Goal: Transaction & Acquisition: Obtain resource

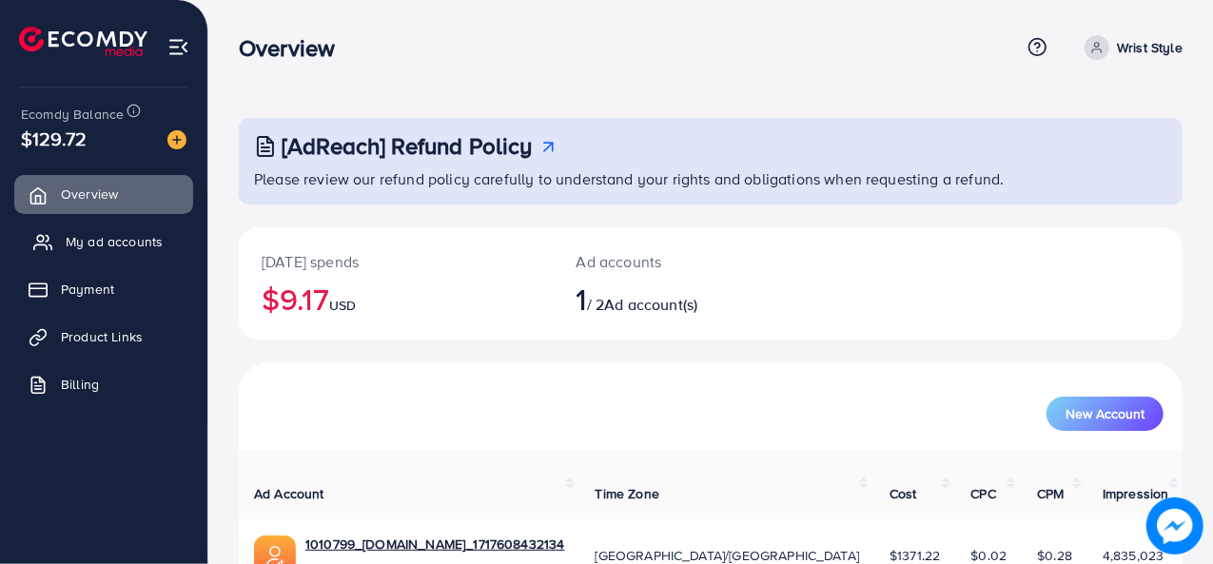
click at [93, 247] on span "My ad accounts" at bounding box center [114, 241] width 97 height 19
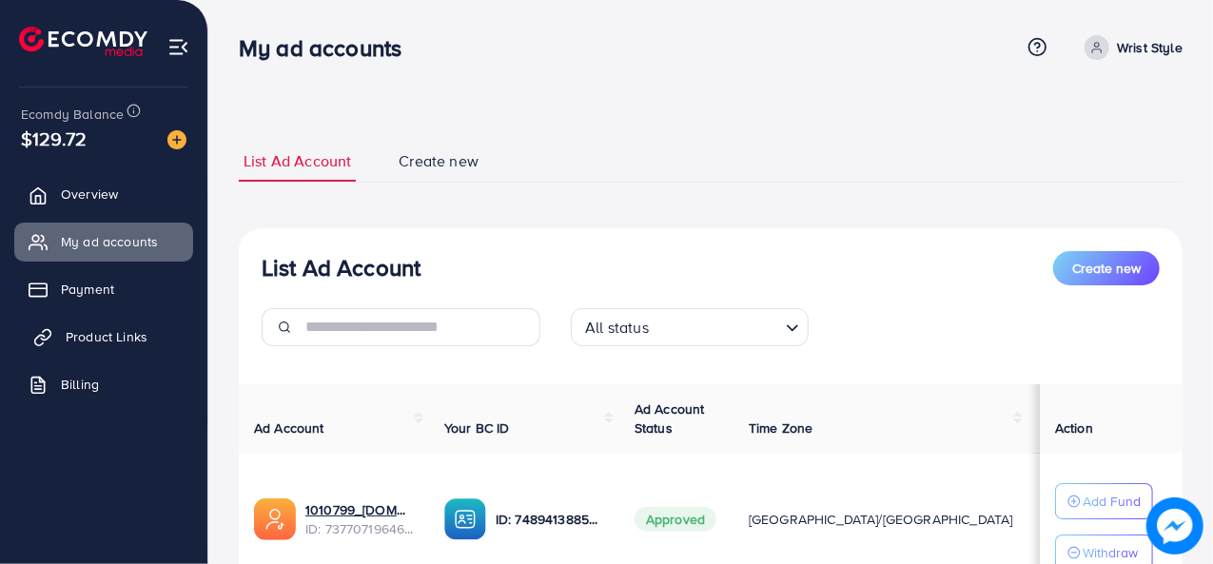
click at [109, 329] on span "Product Links" at bounding box center [107, 336] width 82 height 19
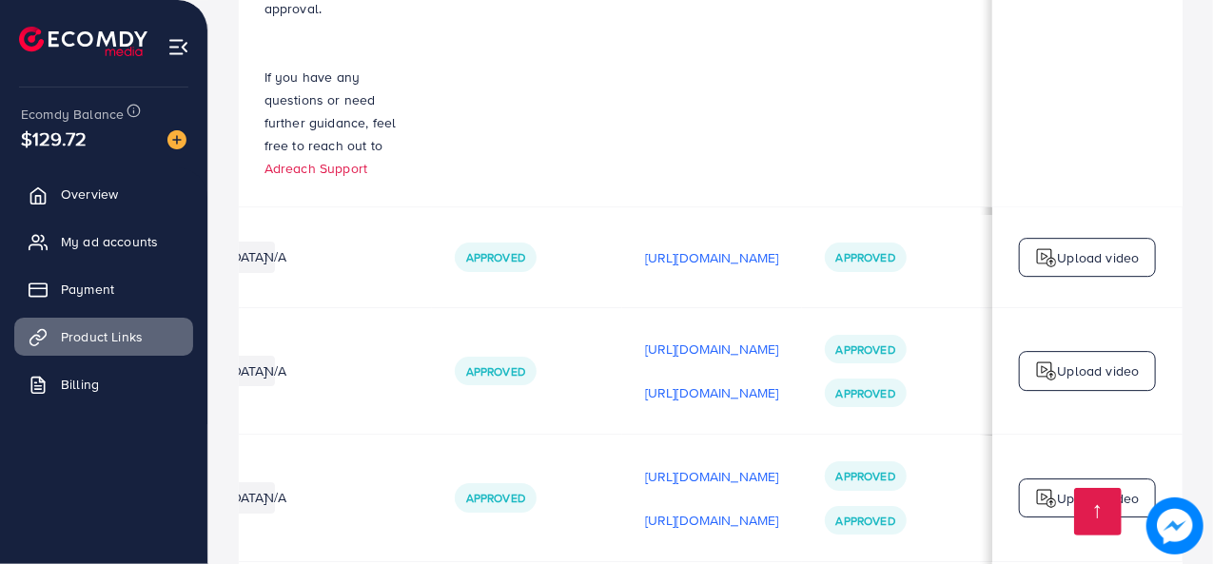
scroll to position [0, 565]
click at [645, 382] on p "[URL][DOMAIN_NAME]" at bounding box center [712, 393] width 134 height 23
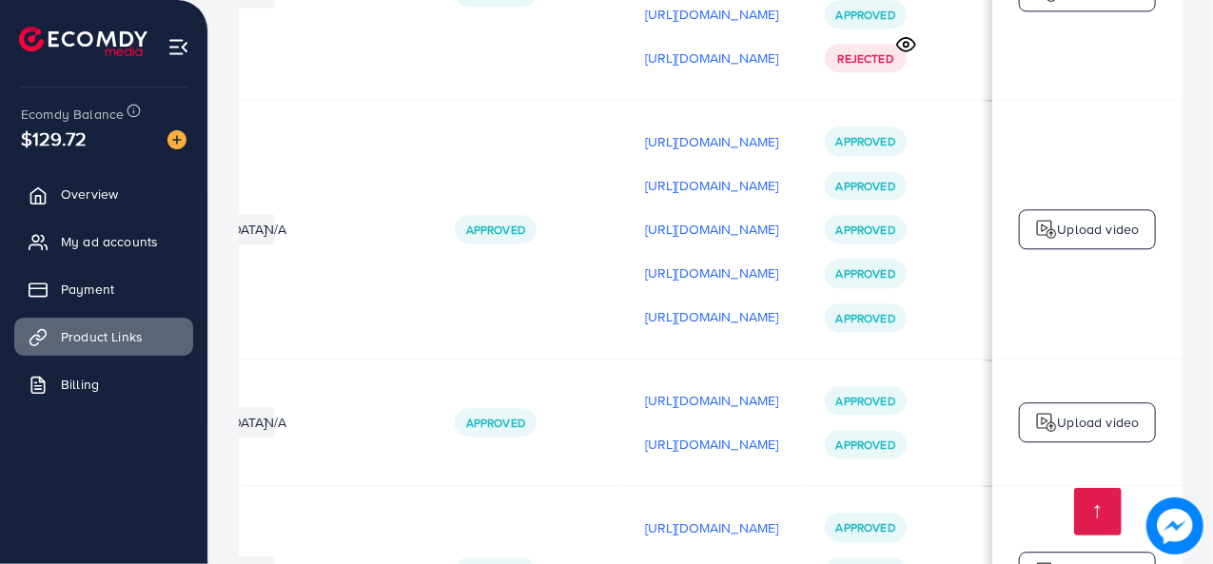
scroll to position [0, 562]
click at [700, 306] on p "[URL][DOMAIN_NAME]" at bounding box center [712, 317] width 134 height 23
click at [671, 130] on p "[URL][DOMAIN_NAME]" at bounding box center [712, 141] width 134 height 23
click at [695, 174] on p "[URL][DOMAIN_NAME]" at bounding box center [712, 185] width 134 height 23
click at [691, 218] on p "[URL][DOMAIN_NAME]" at bounding box center [712, 229] width 134 height 23
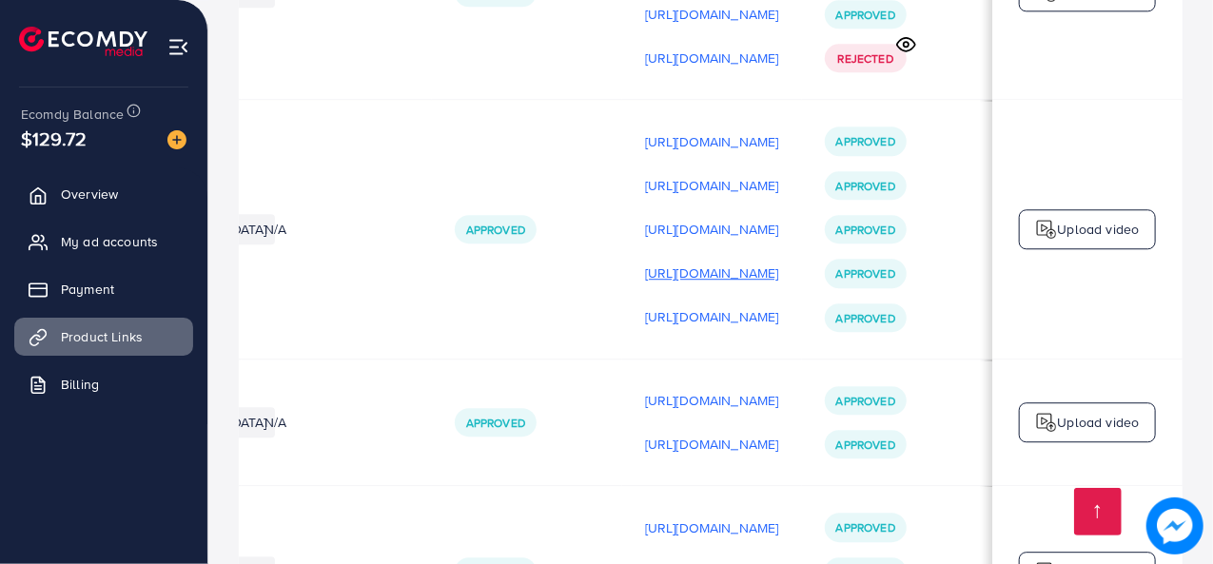
click at [685, 262] on p "[URL][DOMAIN_NAME]" at bounding box center [712, 273] width 134 height 23
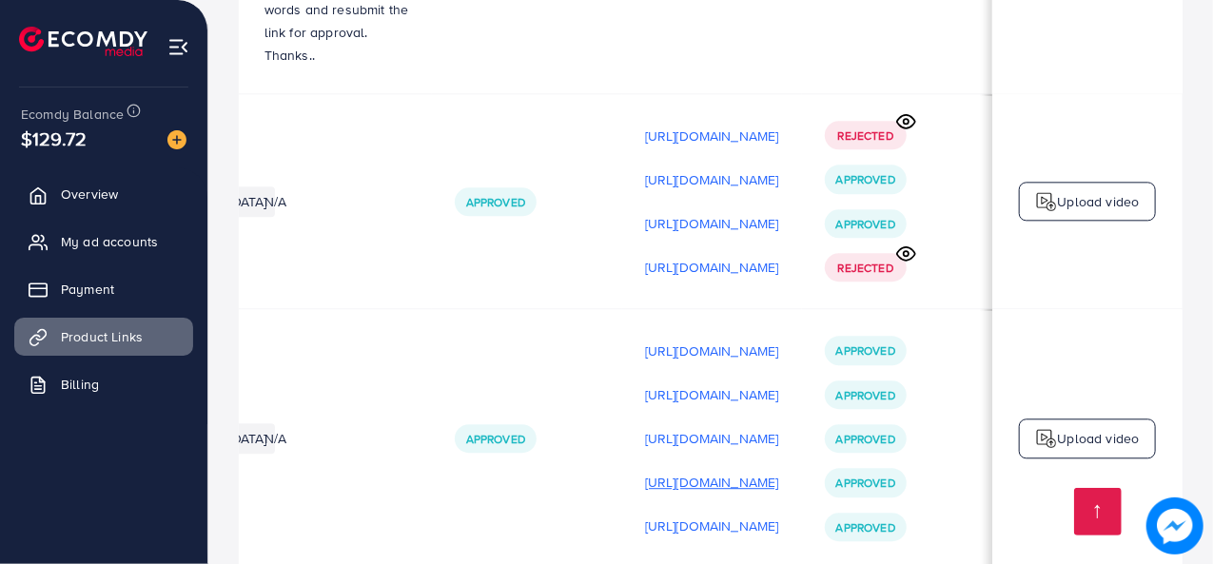
scroll to position [0, 548]
click at [712, 212] on p "[URL][DOMAIN_NAME]" at bounding box center [712, 223] width 134 height 23
click at [716, 125] on p "[URL][DOMAIN_NAME]" at bounding box center [712, 136] width 134 height 23
click at [701, 168] on p "[URL][DOMAIN_NAME]" at bounding box center [712, 179] width 134 height 23
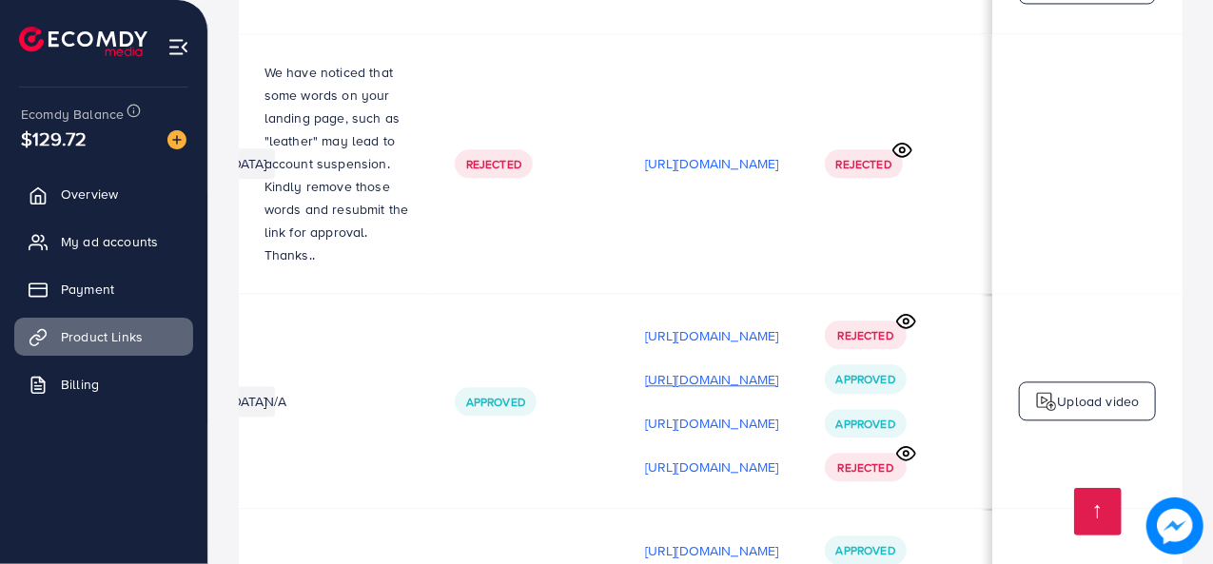
scroll to position [2179, 0]
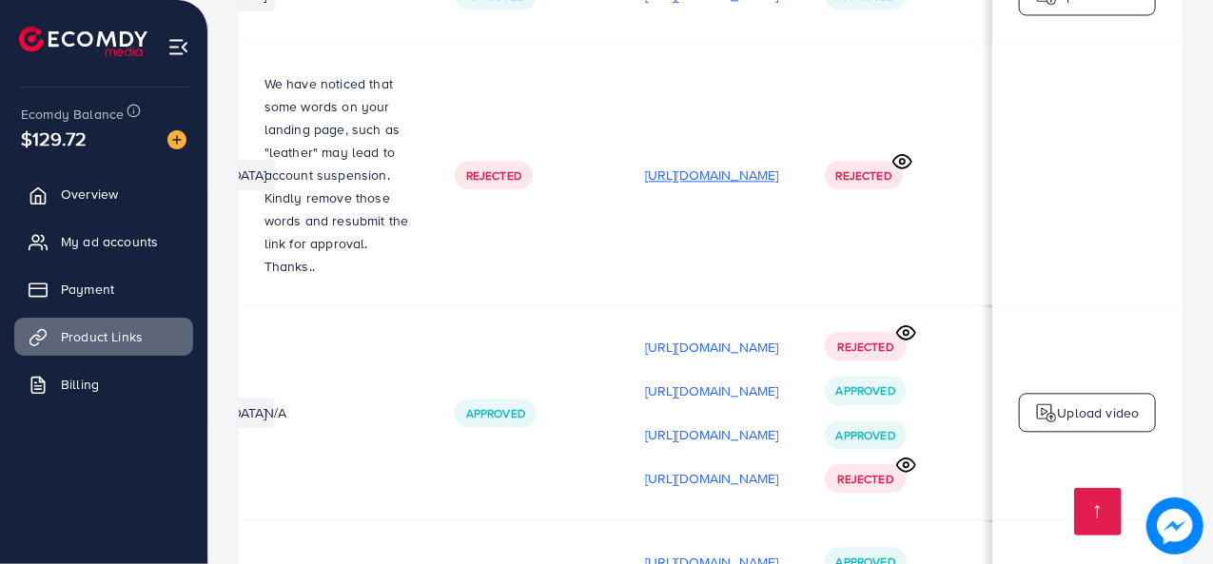
click at [702, 164] on p "[URL][DOMAIN_NAME]" at bounding box center [712, 175] width 134 height 23
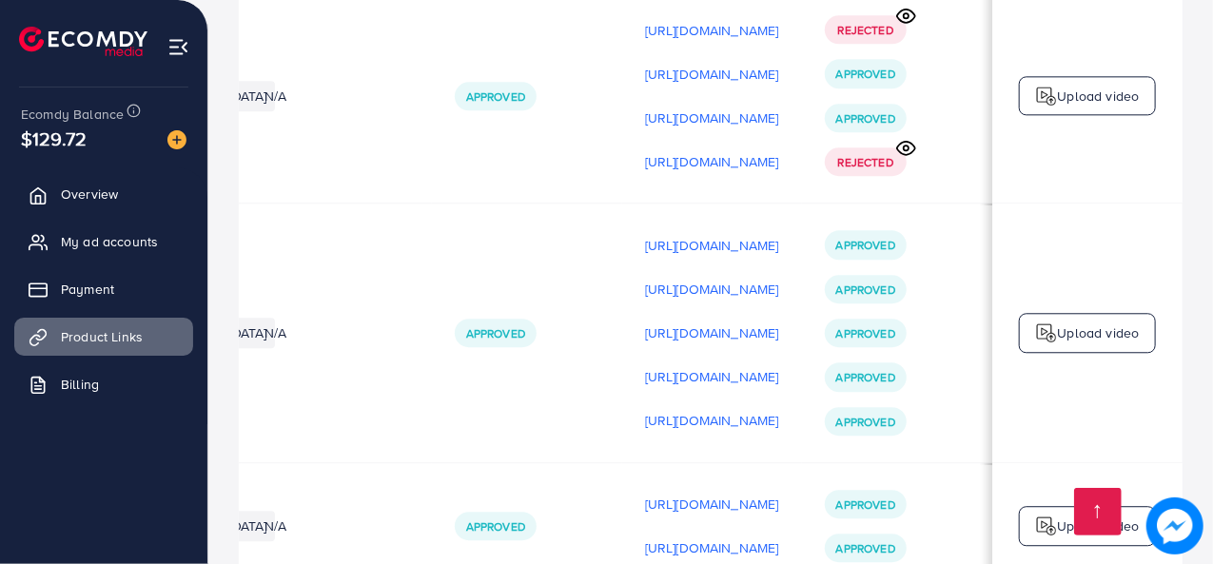
scroll to position [0, 535]
click at [710, 234] on p "[URL][DOMAIN_NAME]" at bounding box center [712, 245] width 134 height 23
click at [709, 278] on p "[URL][DOMAIN_NAME]" at bounding box center [712, 289] width 134 height 23
click at [706, 322] on p "[URL][DOMAIN_NAME]" at bounding box center [712, 333] width 134 height 23
click at [702, 365] on p "[URL][DOMAIN_NAME]" at bounding box center [712, 376] width 134 height 23
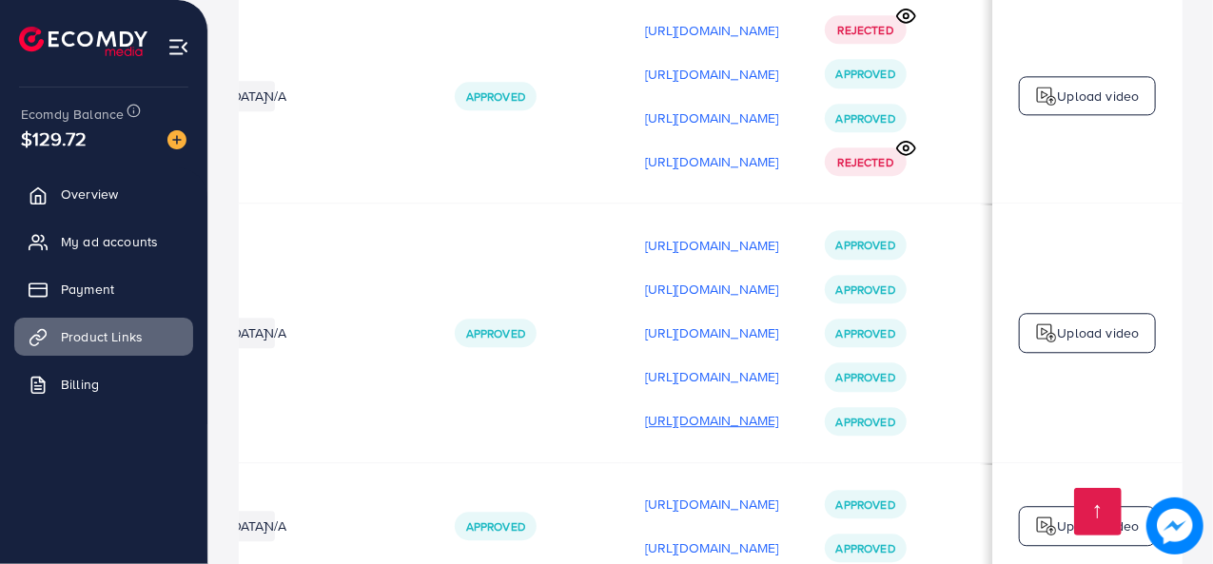
click at [698, 409] on p "[URL][DOMAIN_NAME]" at bounding box center [712, 420] width 134 height 23
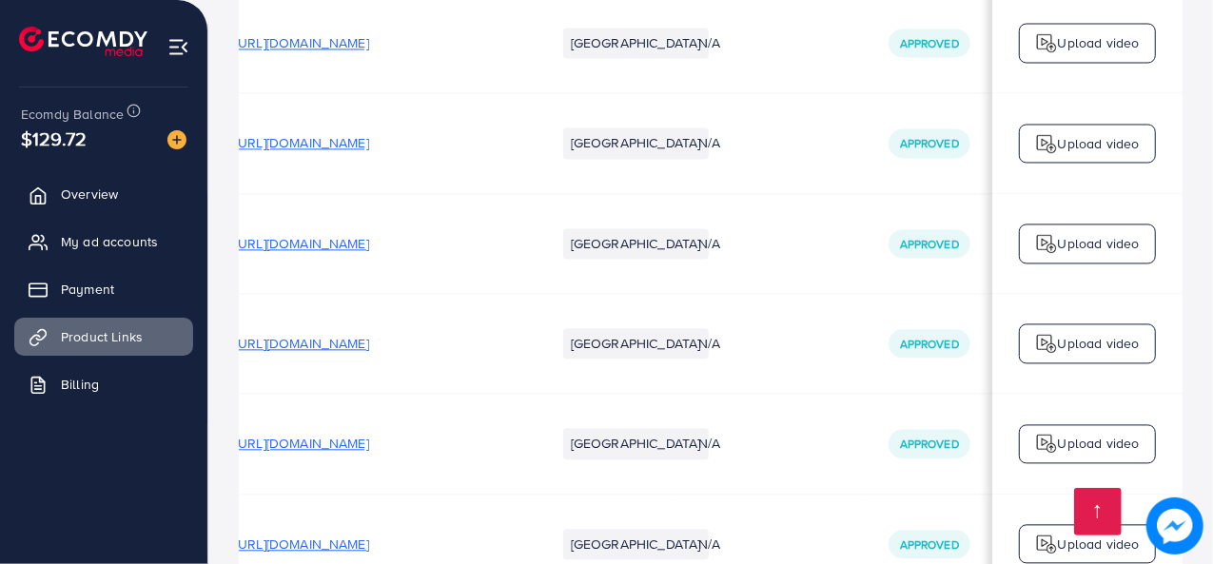
scroll to position [0, 0]
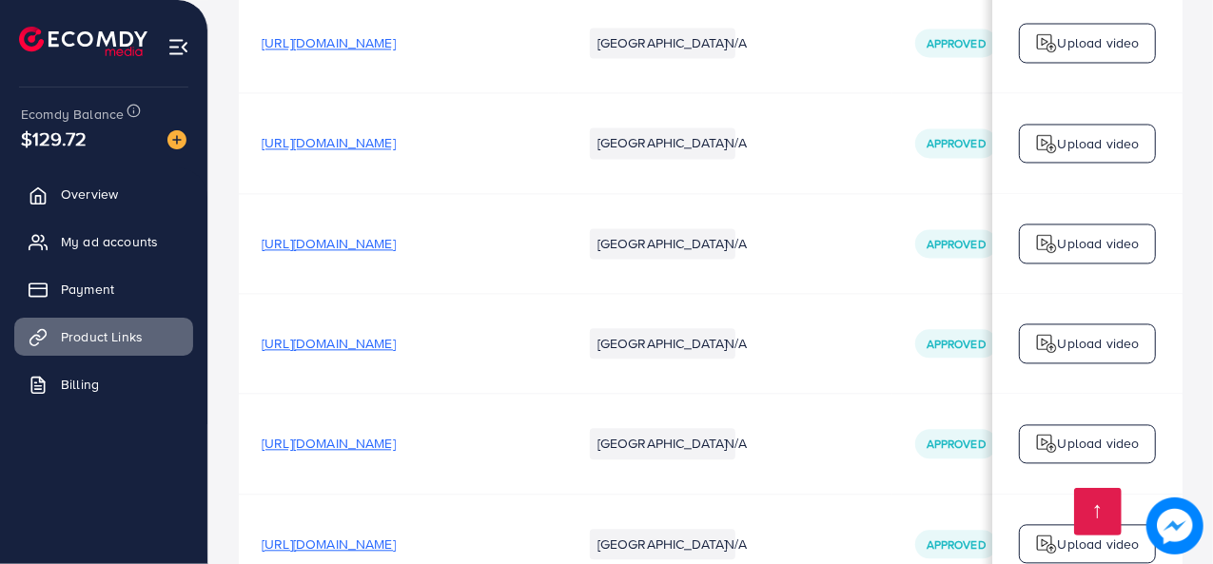
click at [771, 494] on td "N/A" at bounding box center [797, 544] width 190 height 100
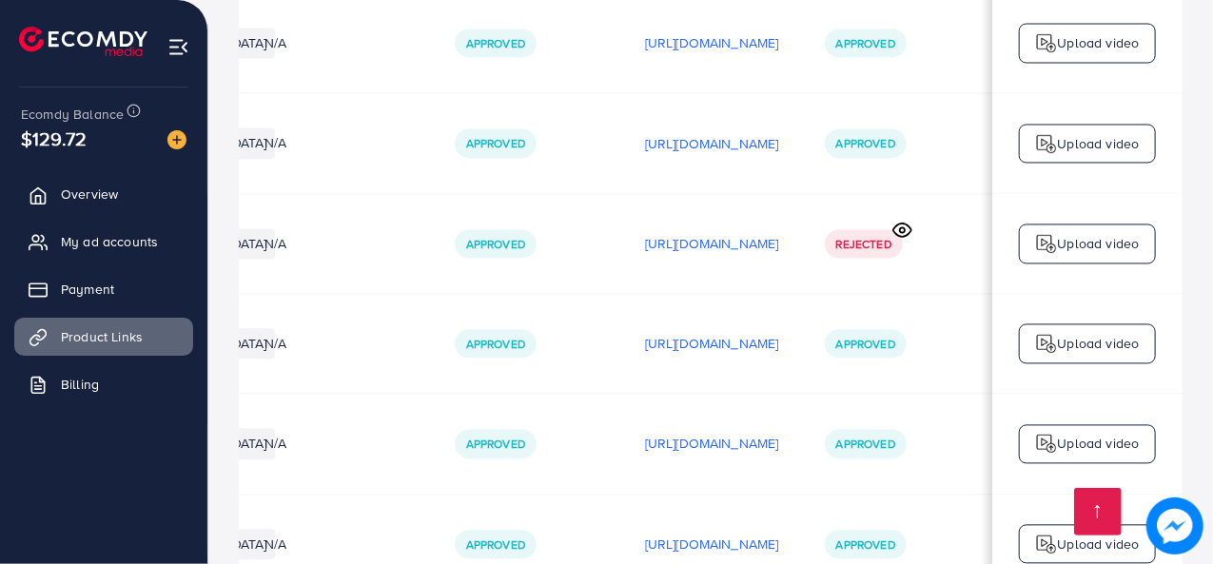
scroll to position [0, 563]
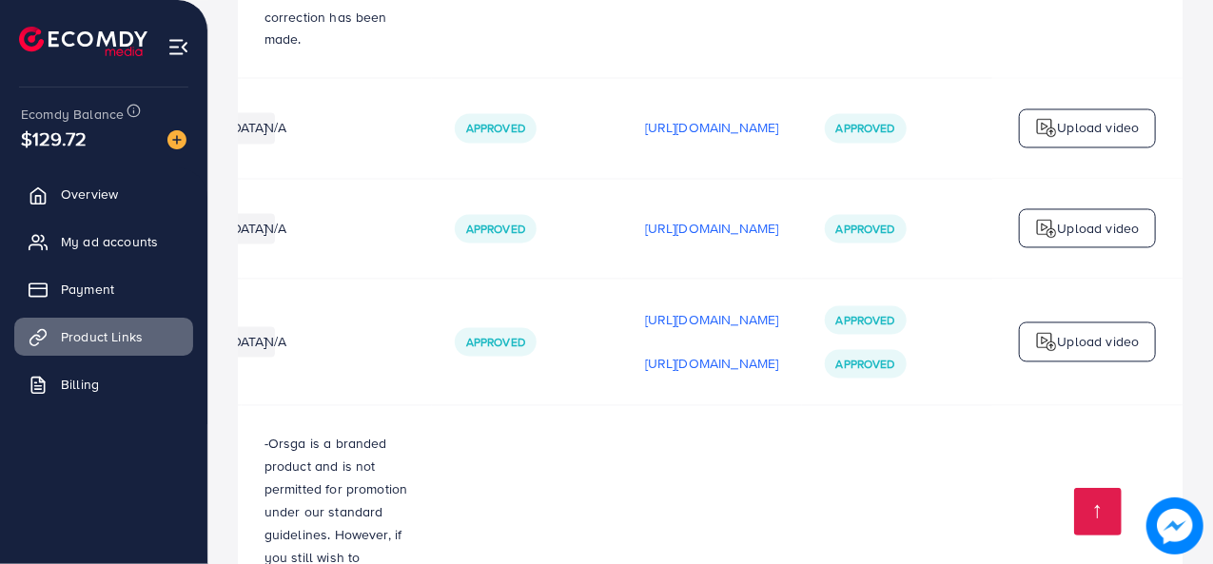
scroll to position [0, 562]
click at [667, 217] on p "[URL][DOMAIN_NAME]" at bounding box center [712, 228] width 134 height 23
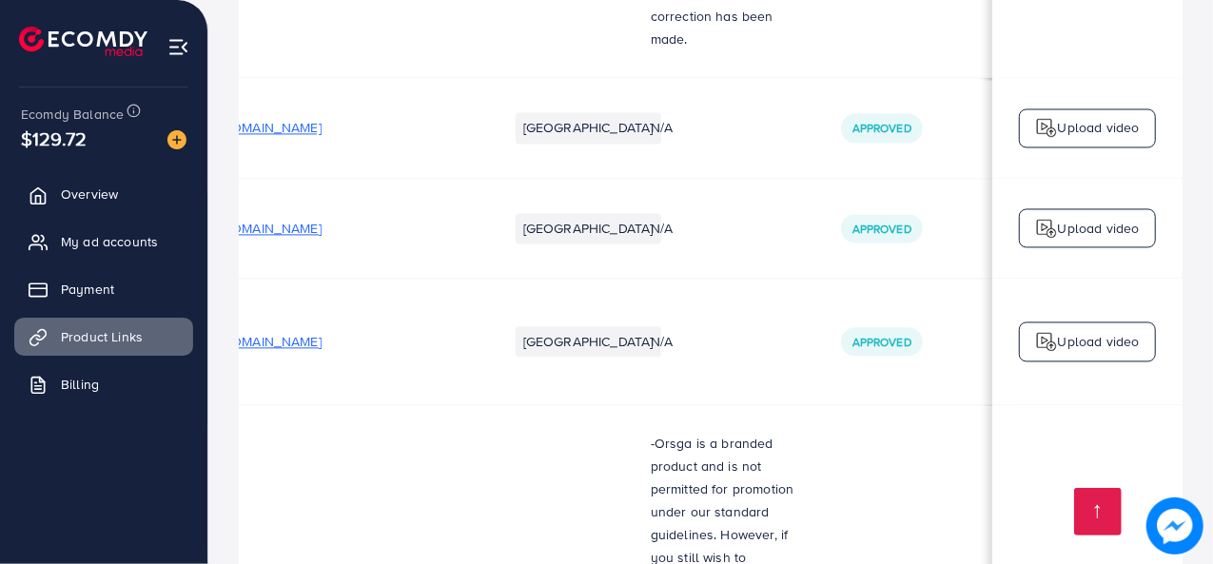
scroll to position [0, 73]
click at [639, 278] on td "N/A" at bounding box center [724, 342] width 190 height 128
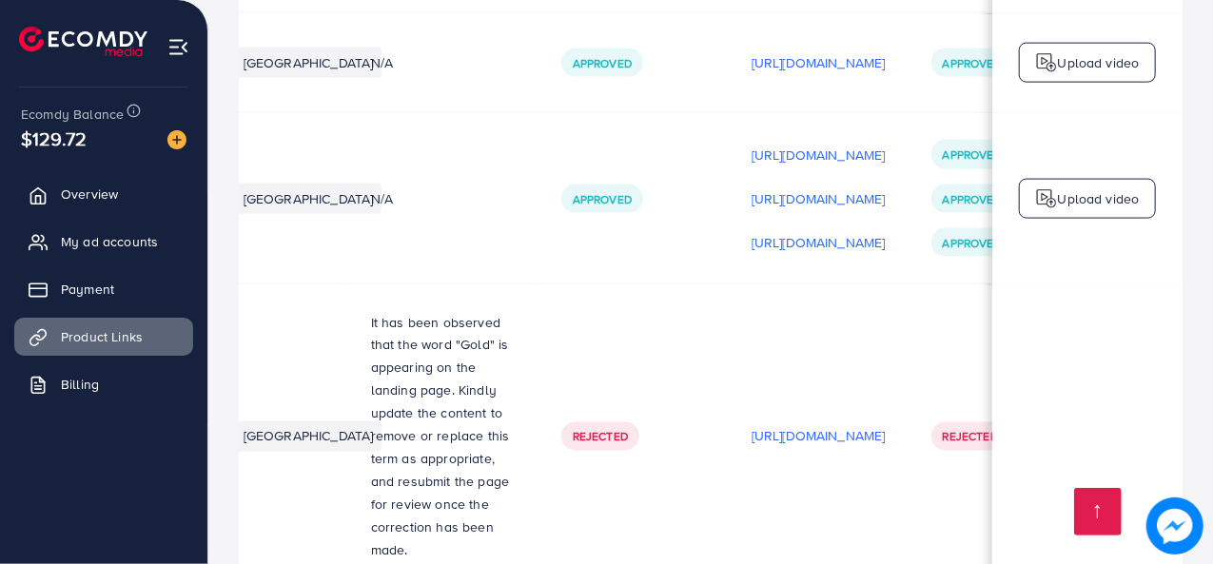
scroll to position [0, 355]
click at [792, 231] on p "[URL][DOMAIN_NAME]" at bounding box center [818, 242] width 134 height 23
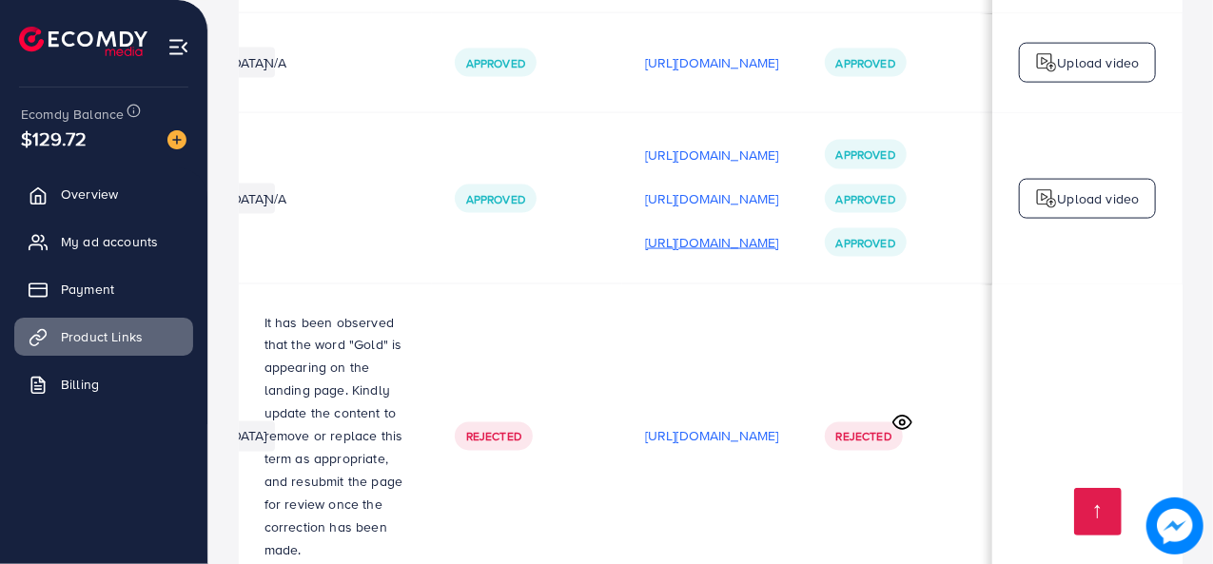
scroll to position [0, 517]
click at [779, 231] on p "[URL][DOMAIN_NAME]" at bounding box center [712, 242] width 134 height 23
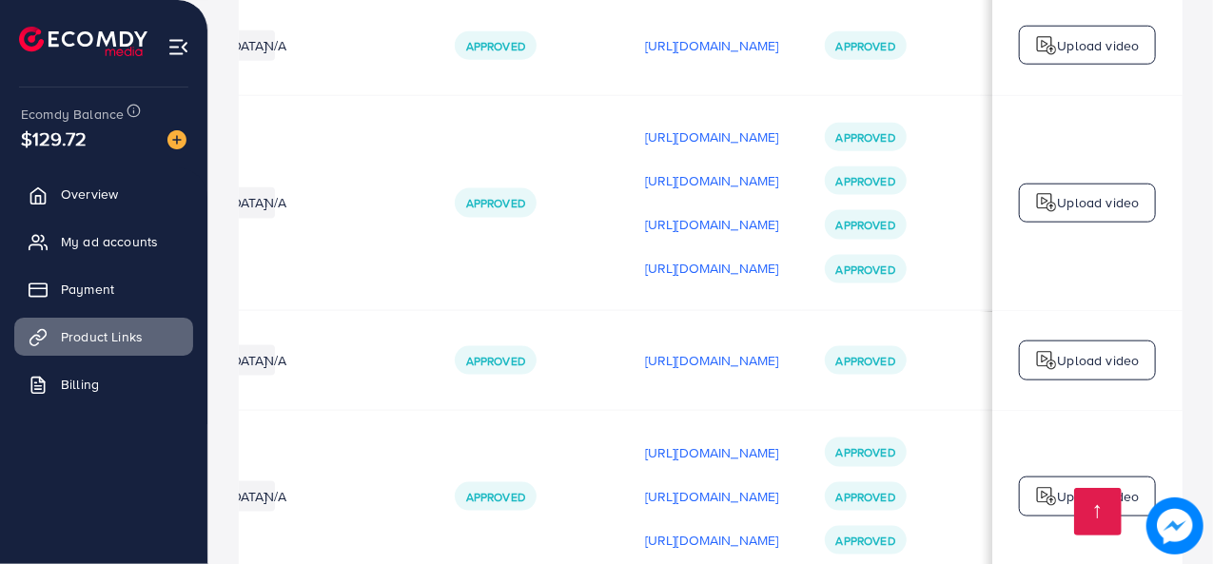
scroll to position [0, 562]
click at [734, 257] on p "[URL][DOMAIN_NAME]" at bounding box center [712, 268] width 134 height 23
click at [727, 213] on p "[URL][DOMAIN_NAME]" at bounding box center [712, 224] width 134 height 23
click at [714, 169] on p "[URL][DOMAIN_NAME]" at bounding box center [712, 180] width 134 height 23
click at [700, 126] on p "[URL][DOMAIN_NAME]" at bounding box center [712, 137] width 134 height 23
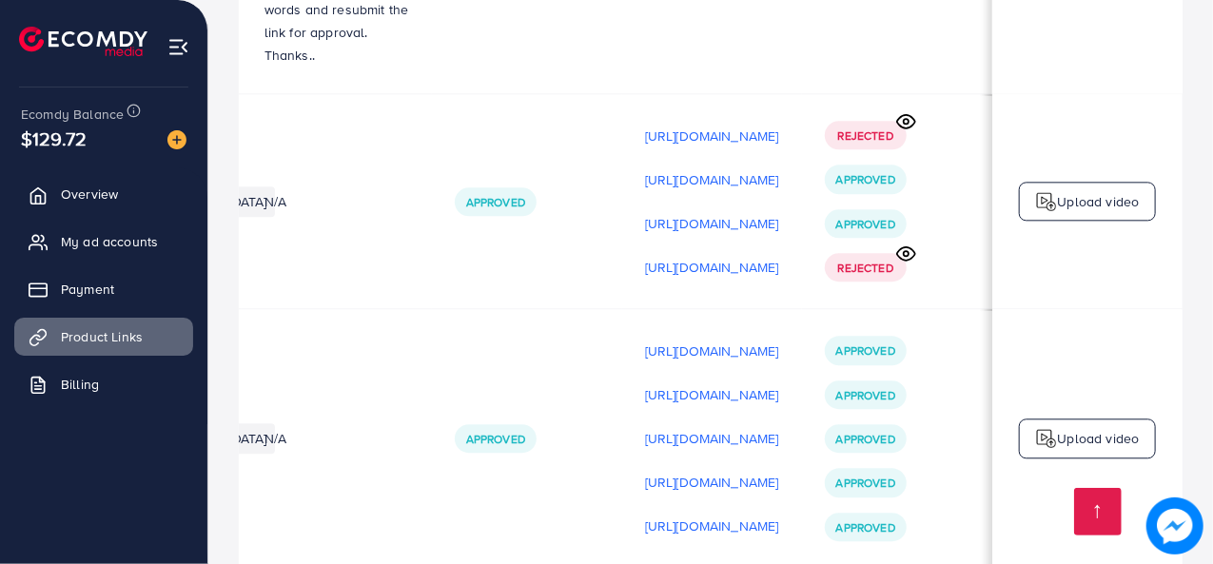
scroll to position [2391, 0]
click at [645, 124] on p "[URL][DOMAIN_NAME]" at bounding box center [712, 135] width 134 height 23
click at [645, 168] on p "[URL][DOMAIN_NAME]" at bounding box center [712, 179] width 134 height 23
click at [645, 211] on p "[URL][DOMAIN_NAME]" at bounding box center [712, 222] width 134 height 23
click at [645, 255] on p "[URL][DOMAIN_NAME]" at bounding box center [712, 266] width 134 height 23
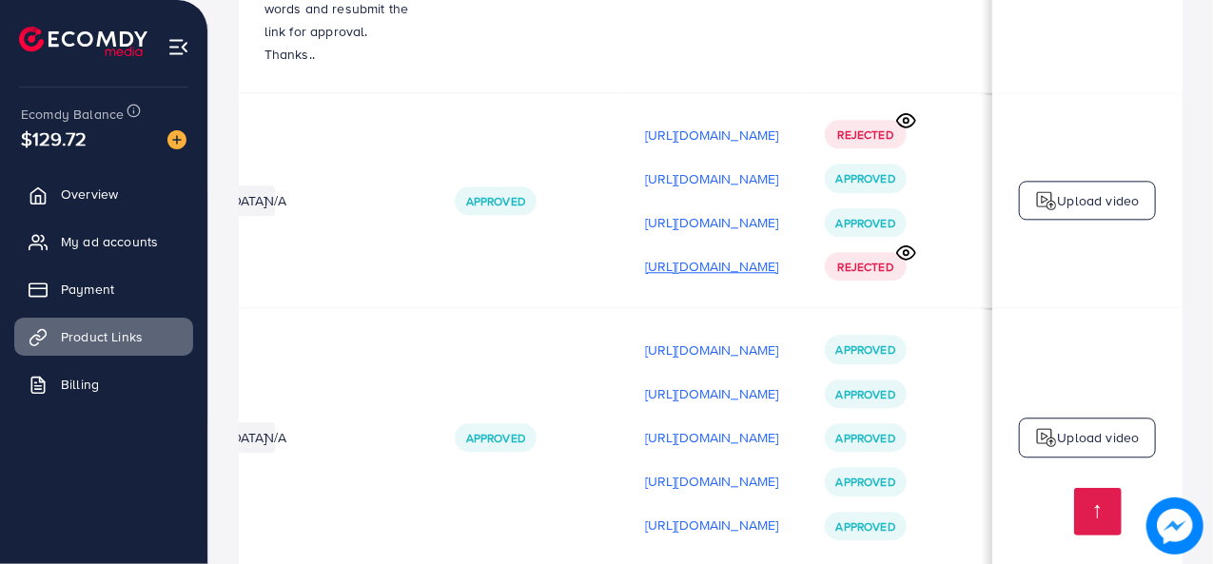
click at [645, 255] on p "[URL][DOMAIN_NAME]" at bounding box center [712, 266] width 134 height 23
click at [907, 243] on icon at bounding box center [907, 253] width 20 height 20
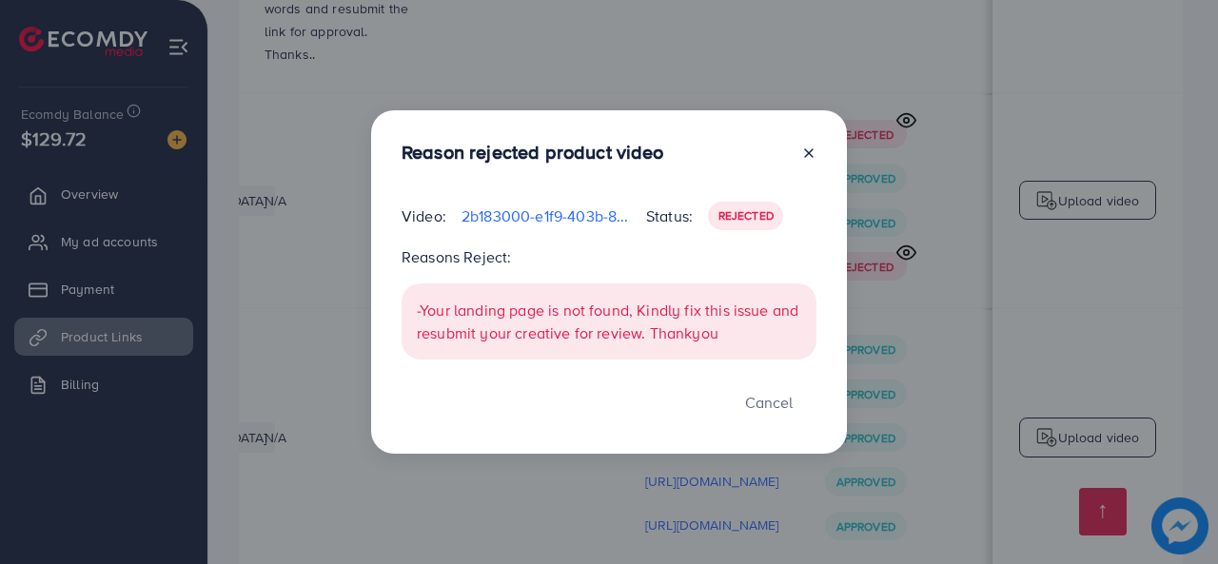
click at [807, 152] on line at bounding box center [809, 153] width 8 height 8
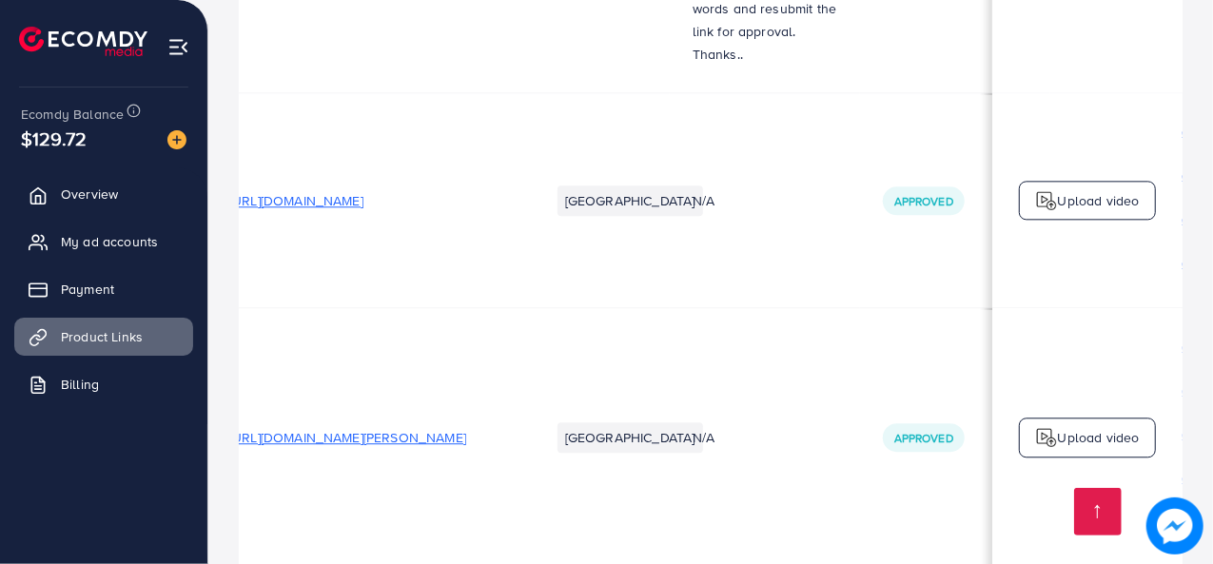
scroll to position [0, 31]
click at [365, 191] on span "[URL][DOMAIN_NAME]" at bounding box center [297, 200] width 134 height 19
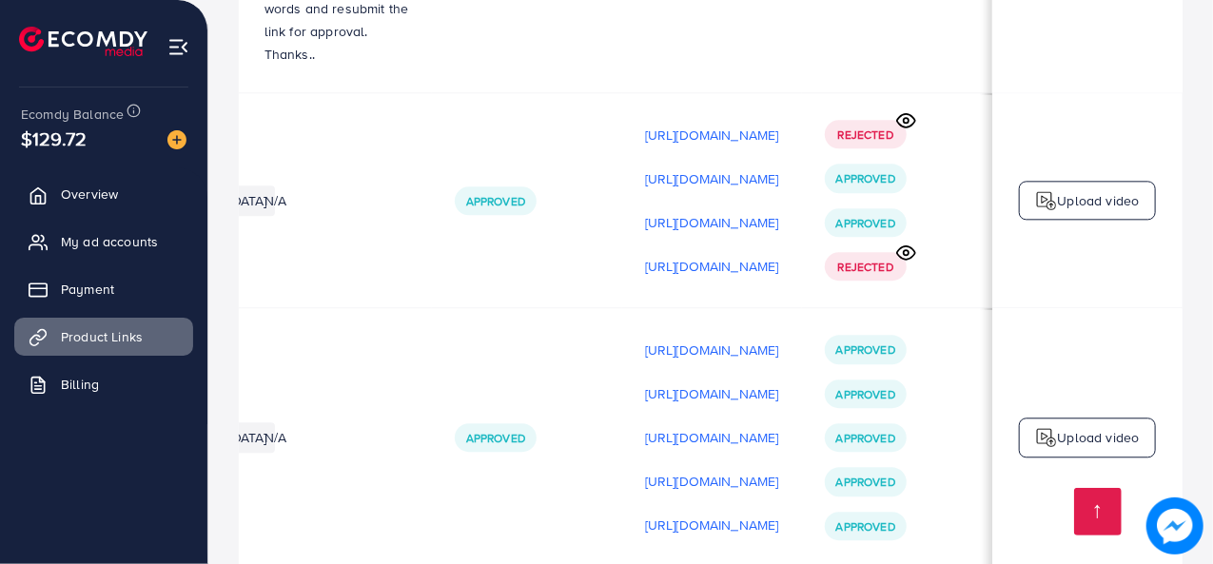
scroll to position [0, 497]
click at [1060, 426] on p "Upload video" at bounding box center [1099, 437] width 82 height 23
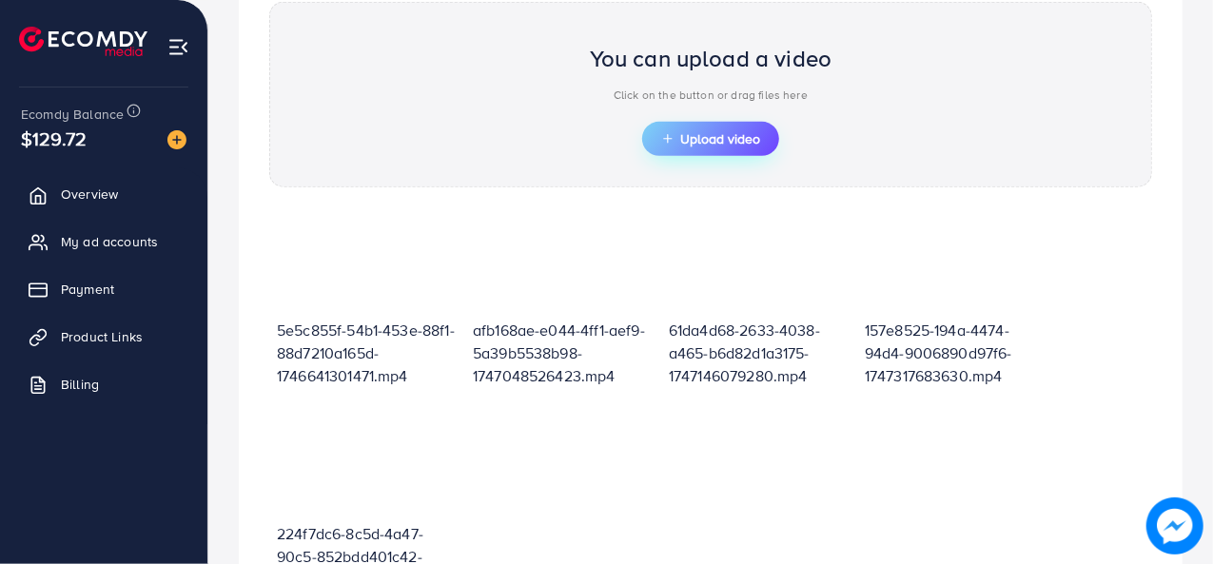
click at [700, 132] on span "Upload video" at bounding box center [710, 138] width 99 height 13
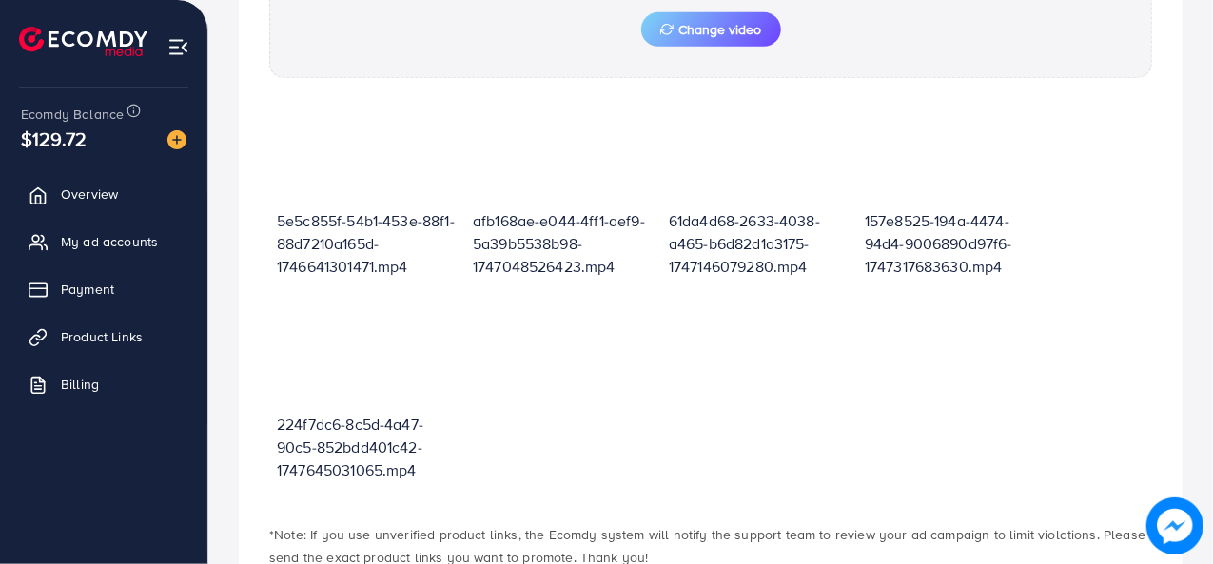
scroll to position [946, 0]
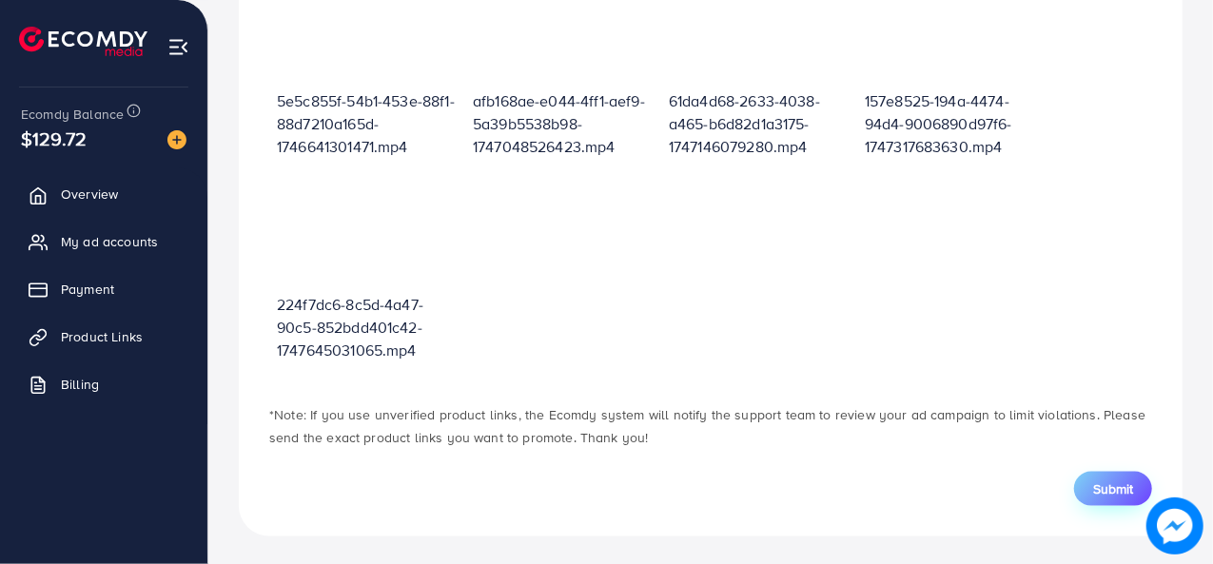
click at [1094, 480] on span "Submit" at bounding box center [1114, 489] width 40 height 19
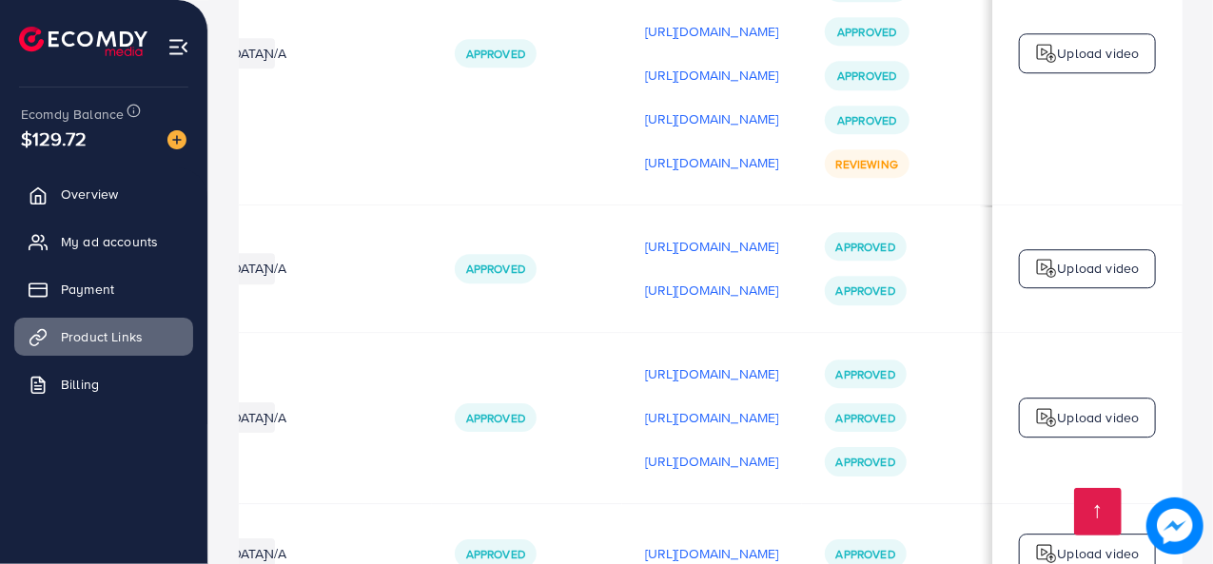
scroll to position [2818, 0]
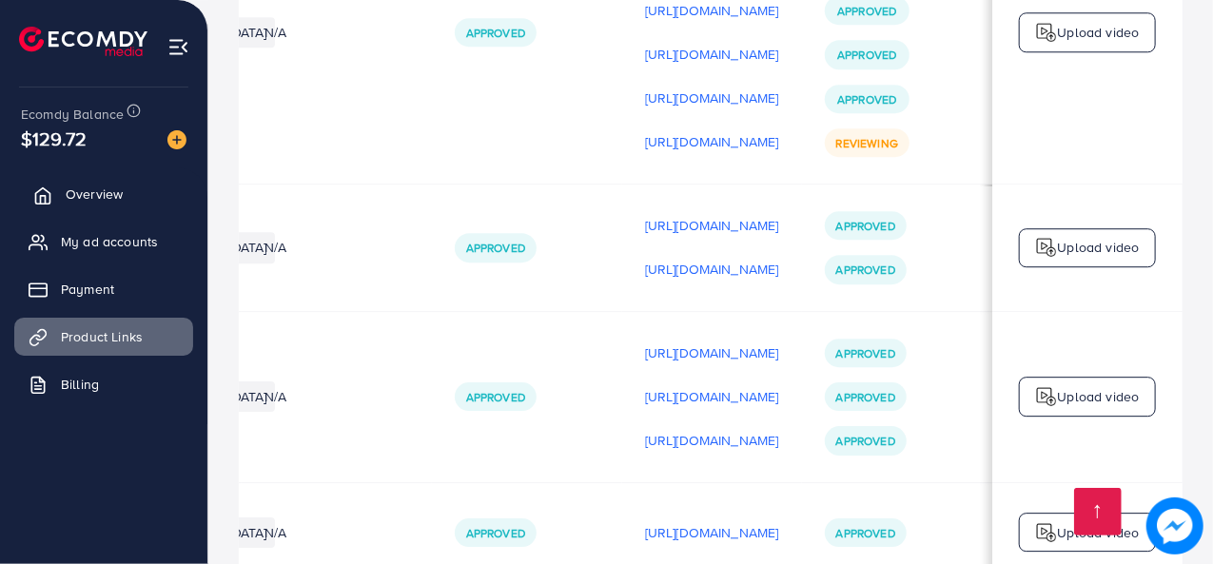
click at [133, 206] on link "Overview" at bounding box center [103, 194] width 179 height 38
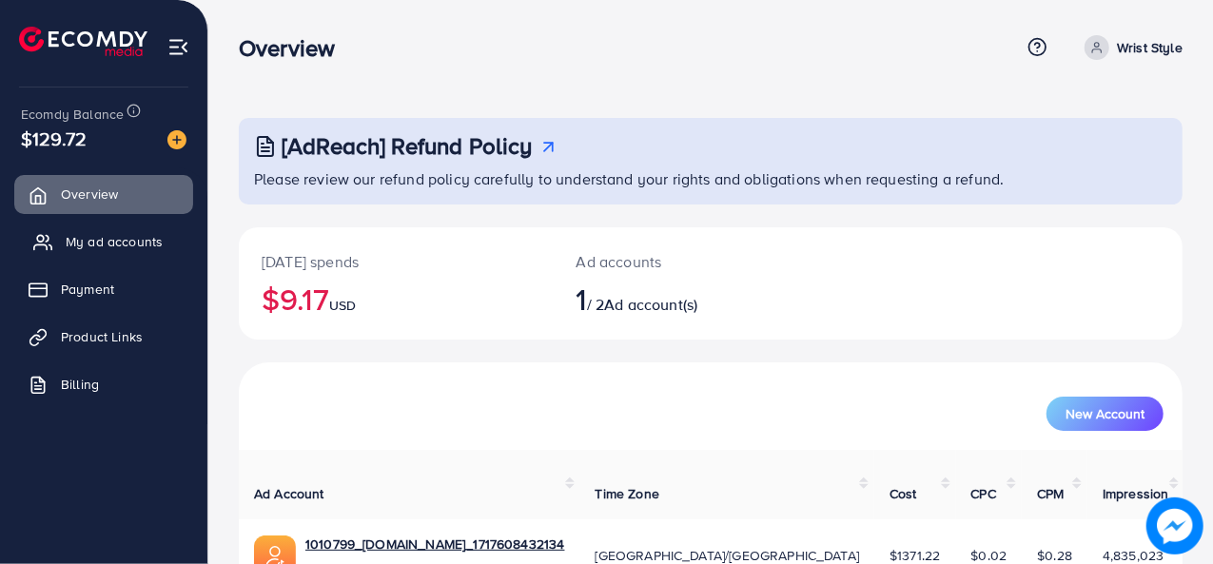
click at [128, 236] on span "My ad accounts" at bounding box center [114, 241] width 97 height 19
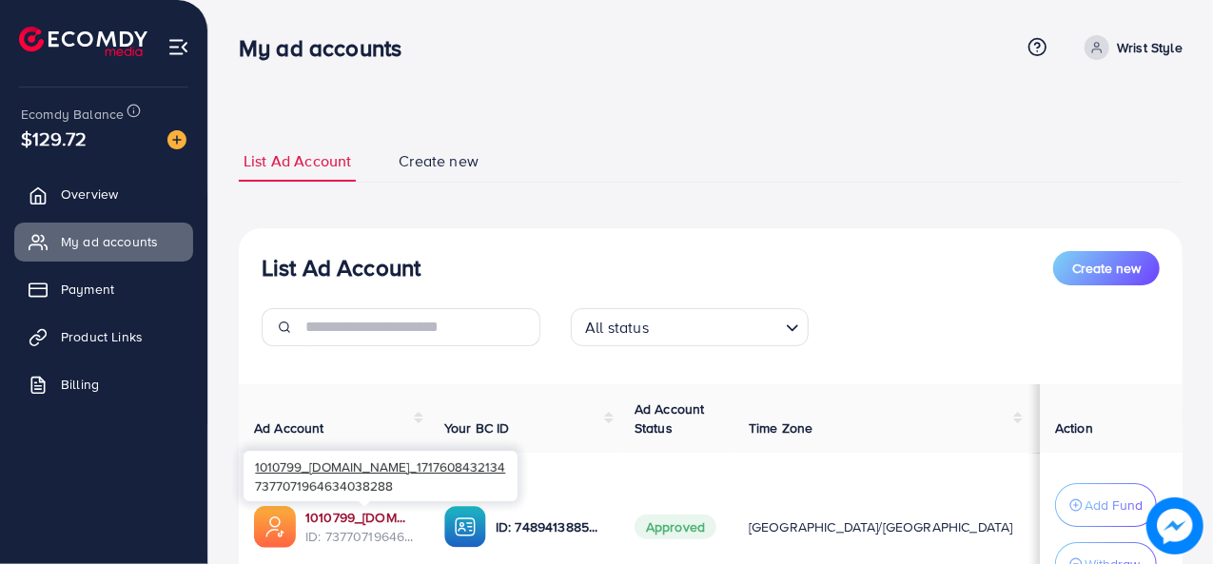
click at [358, 513] on link "1010799_[DOMAIN_NAME]_1717608432134" at bounding box center [360, 517] width 109 height 19
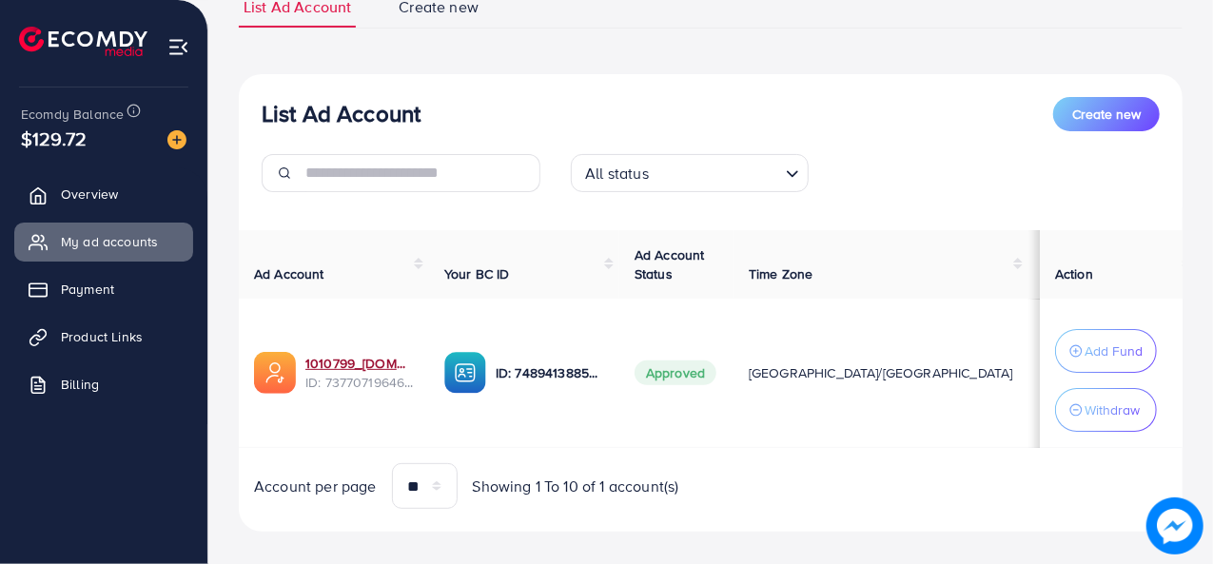
scroll to position [155, 0]
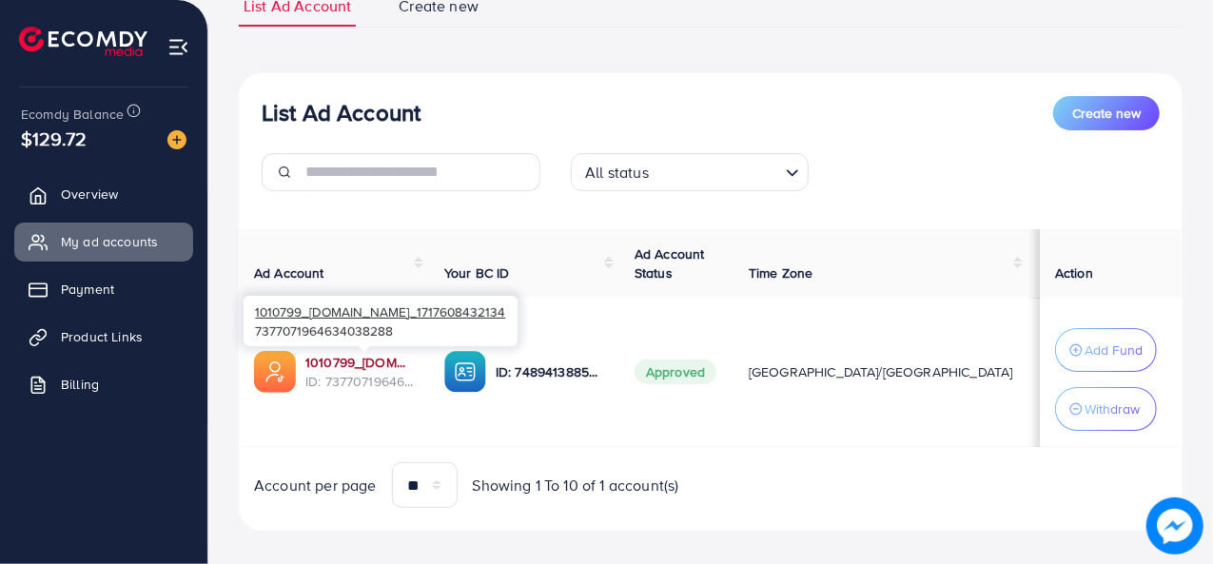
click at [338, 357] on link "1010799_[DOMAIN_NAME]_1717608432134" at bounding box center [360, 362] width 109 height 19
